Goal: Task Accomplishment & Management: Use online tool/utility

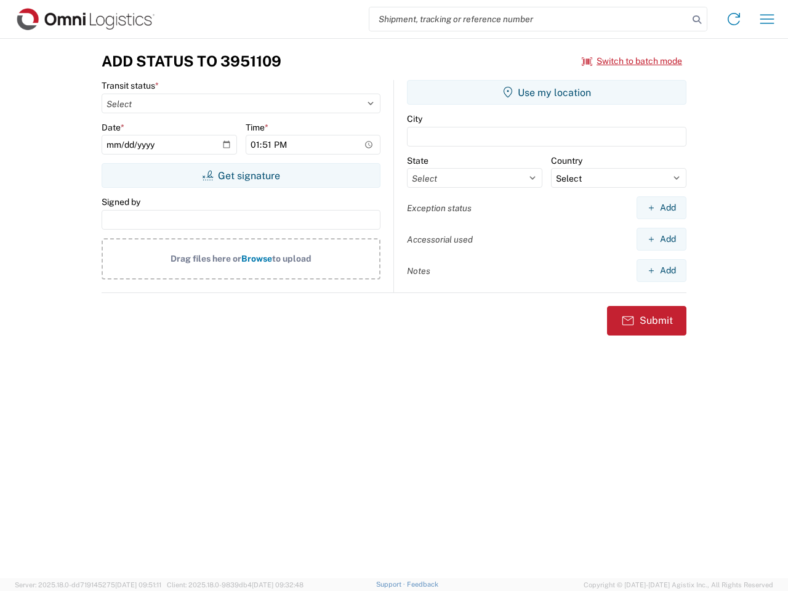
click at [529, 19] on input "search" at bounding box center [528, 18] width 319 height 23
click at [697, 20] on icon at bounding box center [696, 19] width 17 height 17
click at [734, 19] on icon at bounding box center [734, 19] width 20 height 20
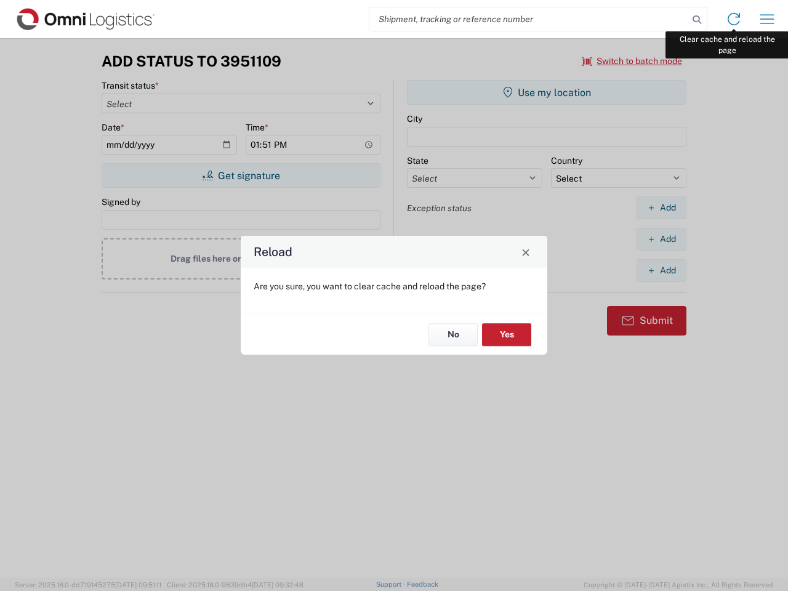
click at [767, 19] on div "Reload Are you sure, you want to clear cache and reload the page? No Yes" at bounding box center [394, 295] width 788 height 591
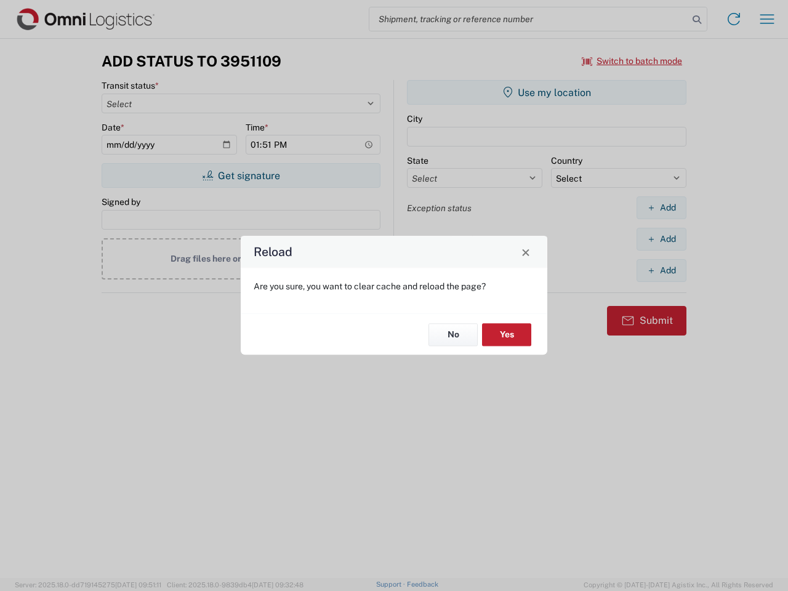
click at [632, 61] on div "Reload Are you sure, you want to clear cache and reload the page? No Yes" at bounding box center [394, 295] width 788 height 591
click at [241, 175] on div "Reload Are you sure, you want to clear cache and reload the page? No Yes" at bounding box center [394, 295] width 788 height 591
click at [547, 92] on div "Reload Are you sure, you want to clear cache and reload the page? No Yes" at bounding box center [394, 295] width 788 height 591
click at [661, 207] on div "Reload Are you sure, you want to clear cache and reload the page? No Yes" at bounding box center [394, 295] width 788 height 591
click at [661, 239] on div "Reload Are you sure, you want to clear cache and reload the page? No Yes" at bounding box center [394, 295] width 788 height 591
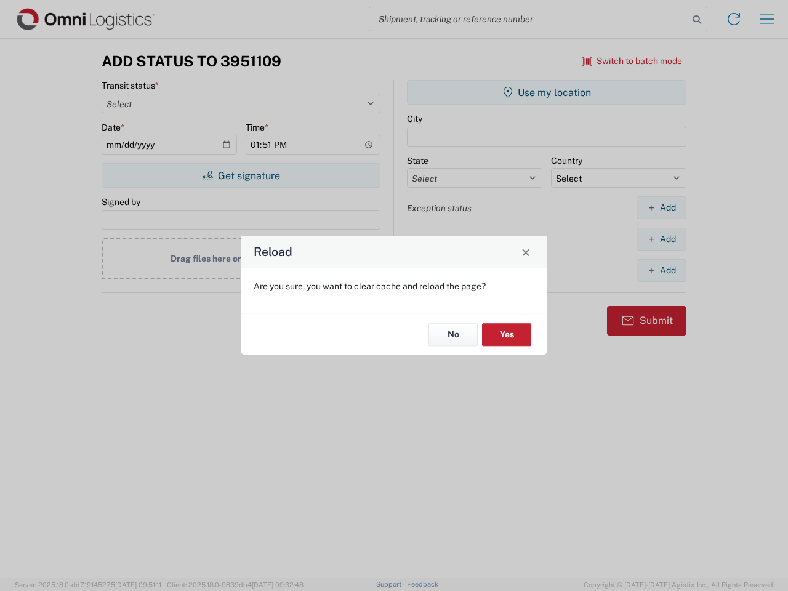
click at [661, 270] on div "Reload Are you sure, you want to clear cache and reload the page? No Yes" at bounding box center [394, 295] width 788 height 591
